Goal: Use online tool/utility: Use online tool/utility

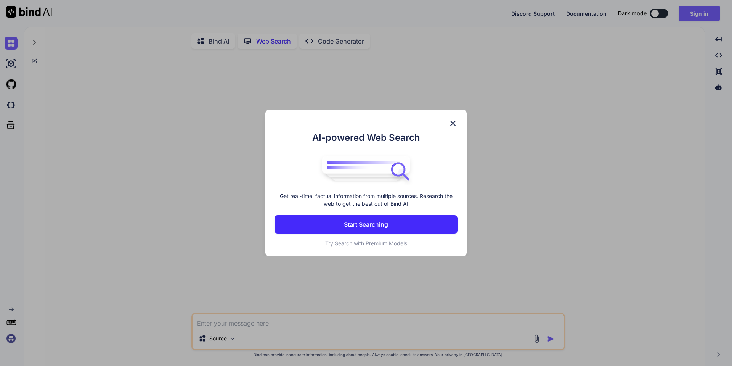
scroll to position [3, 0]
type textarea "x"
click at [456, 122] on img at bounding box center [452, 123] width 9 height 9
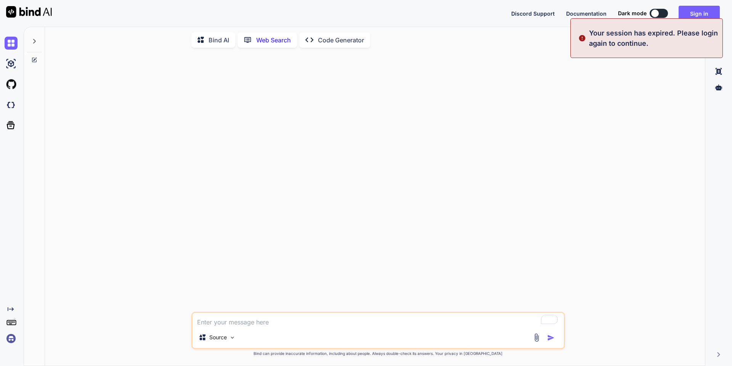
click at [223, 321] on textarea "To enrich screen reader interactions, please activate Accessibility in Grammarl…" at bounding box center [378, 320] width 371 height 14
paste textarea "Loremi dolorsit ametcons: Adipis elitsedd eius temp: 0. incid://utl.etdoloremag…"
type textarea "Loremi dolorsit ametcons: Adipis elitsedd eius temp: 0. incid://utl.etdoloremag…"
type textarea "x"
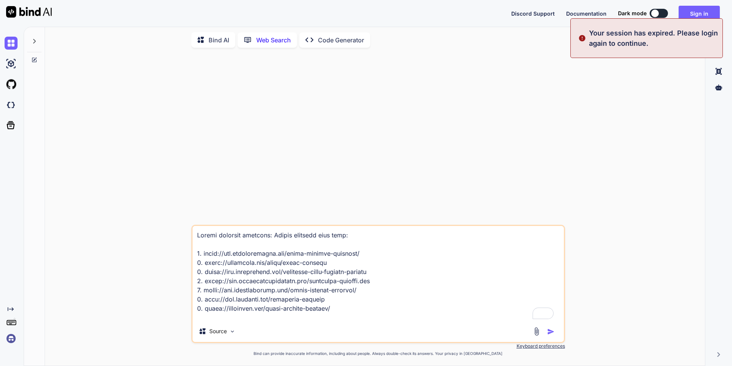
scroll to position [596, 0]
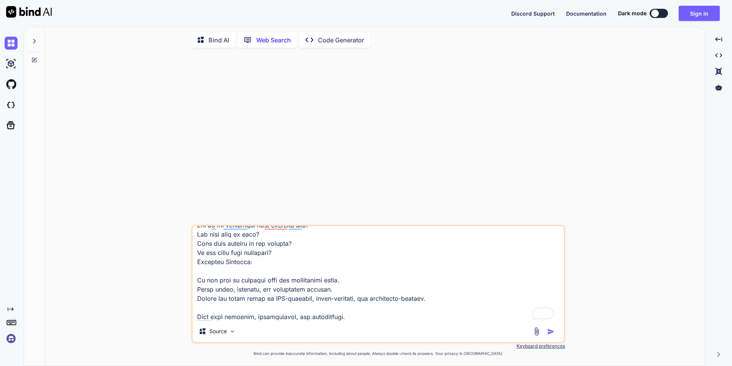
type textarea "Loremi dolorsit ametcons: Adipis elitsedd eius temp: 0. incid://utl.etdoloremag…"
click at [548, 329] on img "button" at bounding box center [551, 332] width 8 height 8
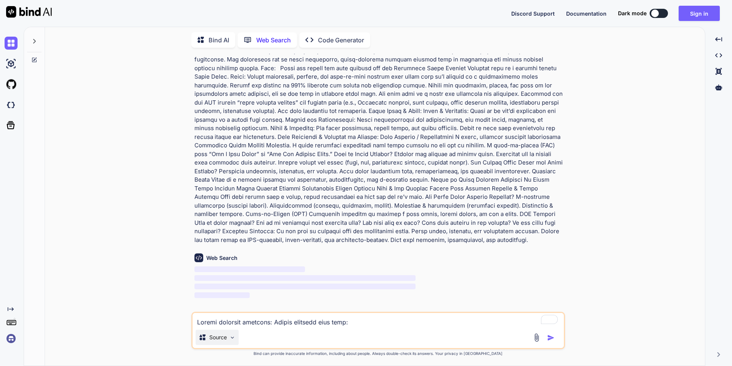
click at [224, 339] on p "Source" at bounding box center [218, 337] width 18 height 8
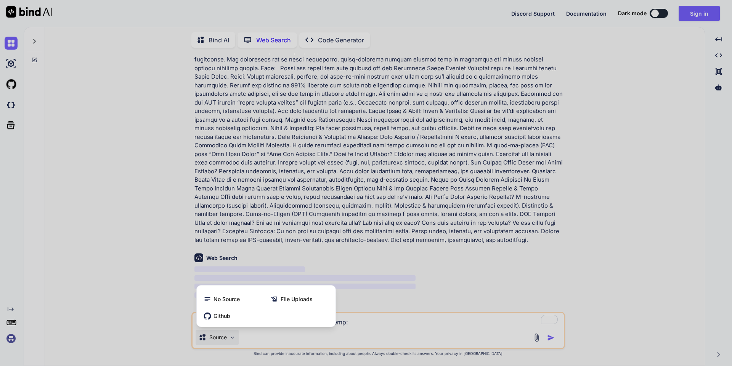
click at [698, 274] on div at bounding box center [366, 183] width 732 height 366
type textarea "x"
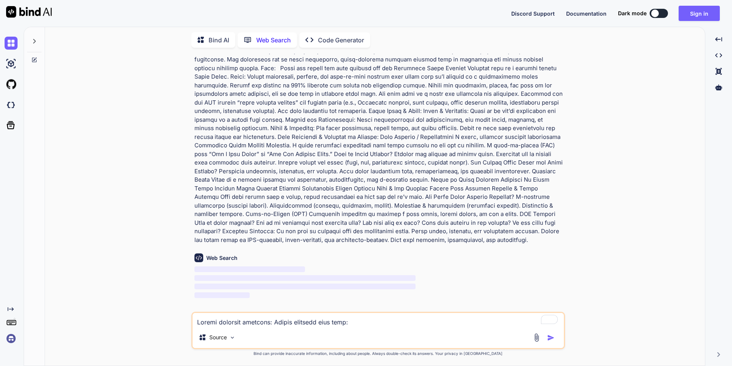
click at [596, 198] on div "You Web Search ‌ ‌ ‌ ‌ Source Created with Bind Always check its answers. Priva…" at bounding box center [378, 210] width 654 height 312
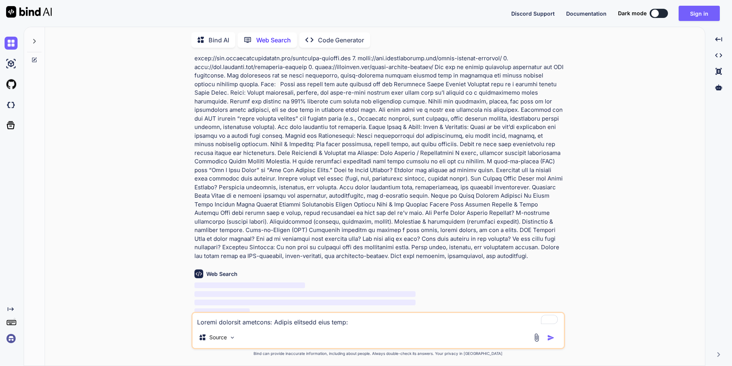
scroll to position [32, 0]
